Goal: Navigation & Orientation: Find specific page/section

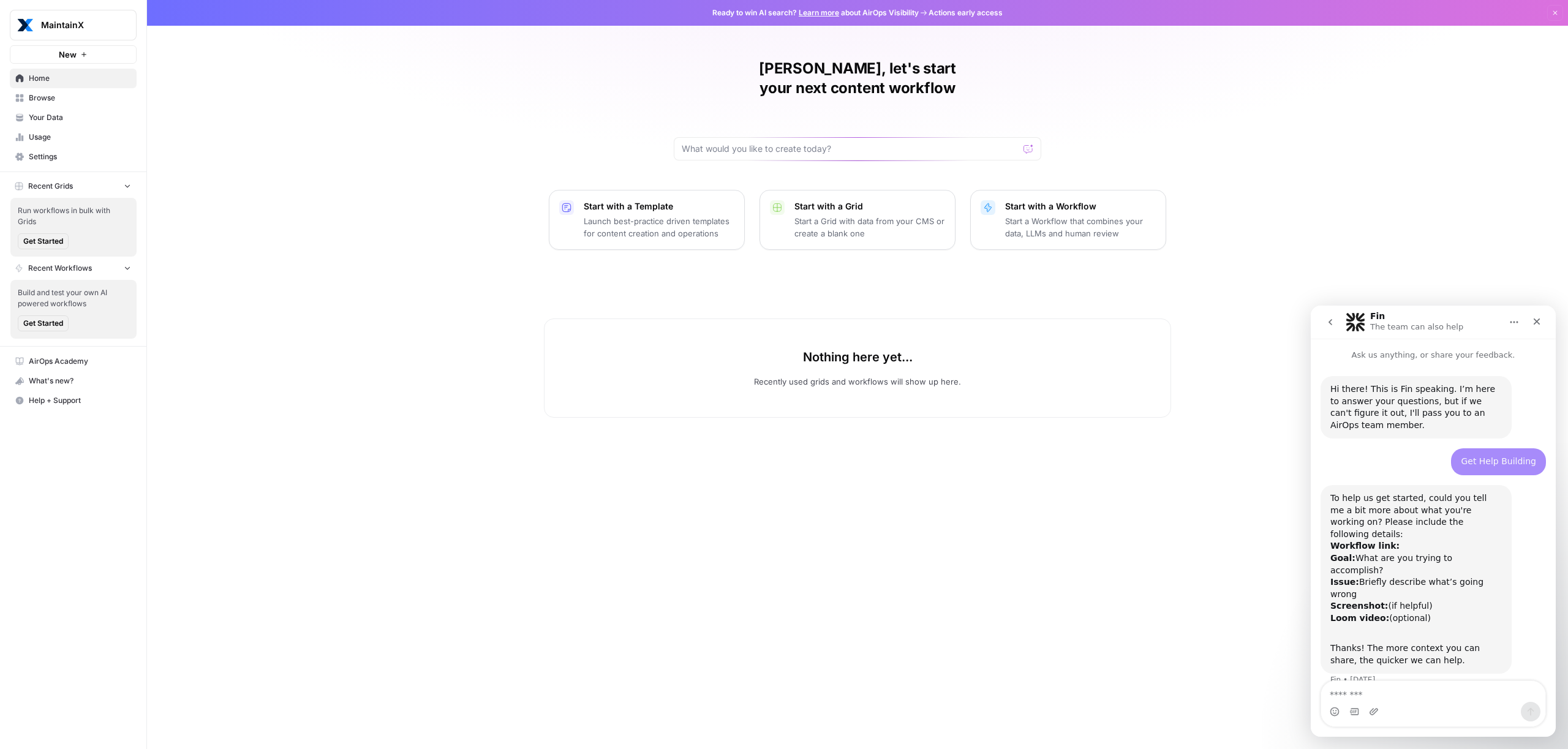
click at [55, 140] on span "Usage" at bounding box center [80, 137] width 102 height 11
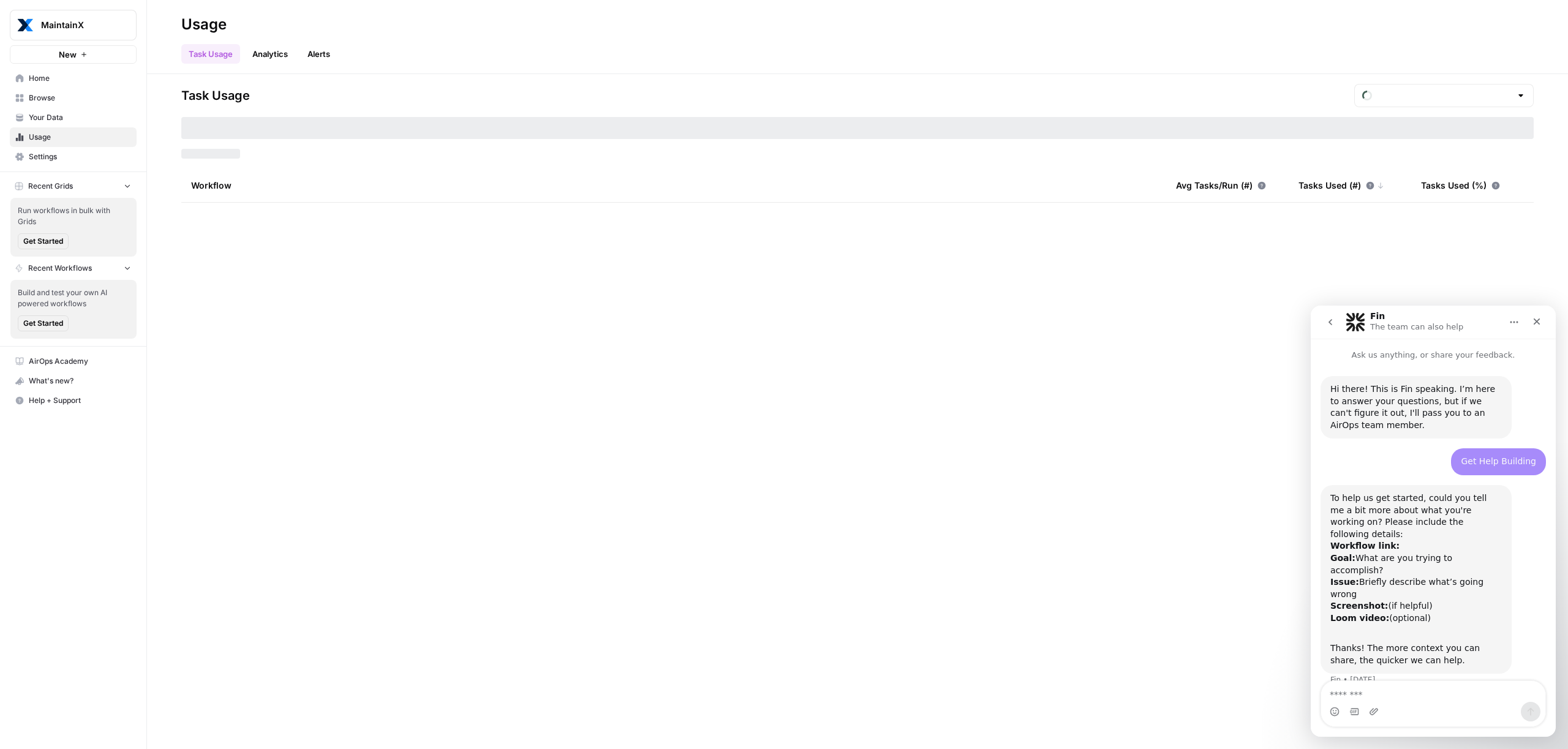
type input "August Tasks"
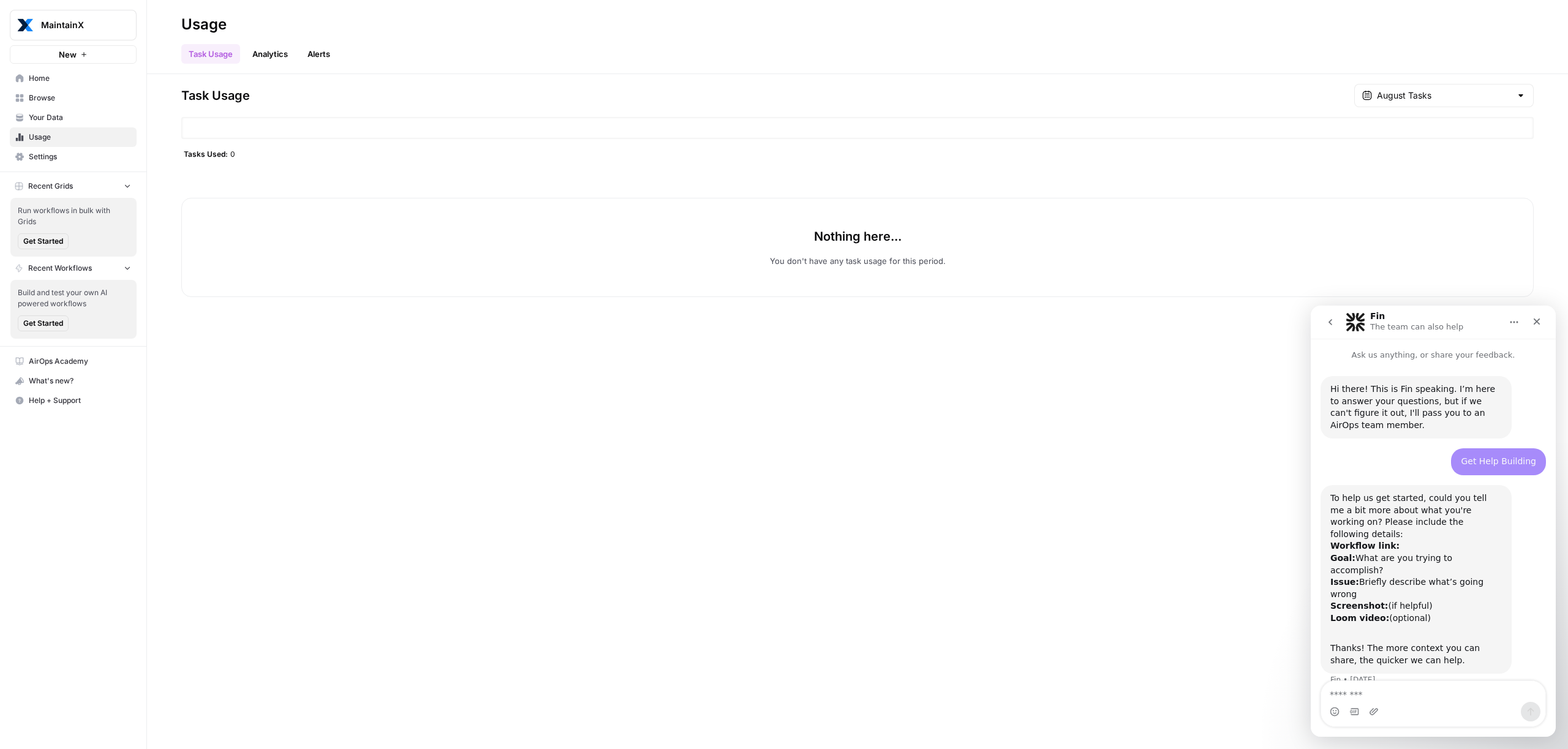
click at [35, 82] on span "Home" at bounding box center [80, 78] width 102 height 11
